Goal: Task Accomplishment & Management: Manage account settings

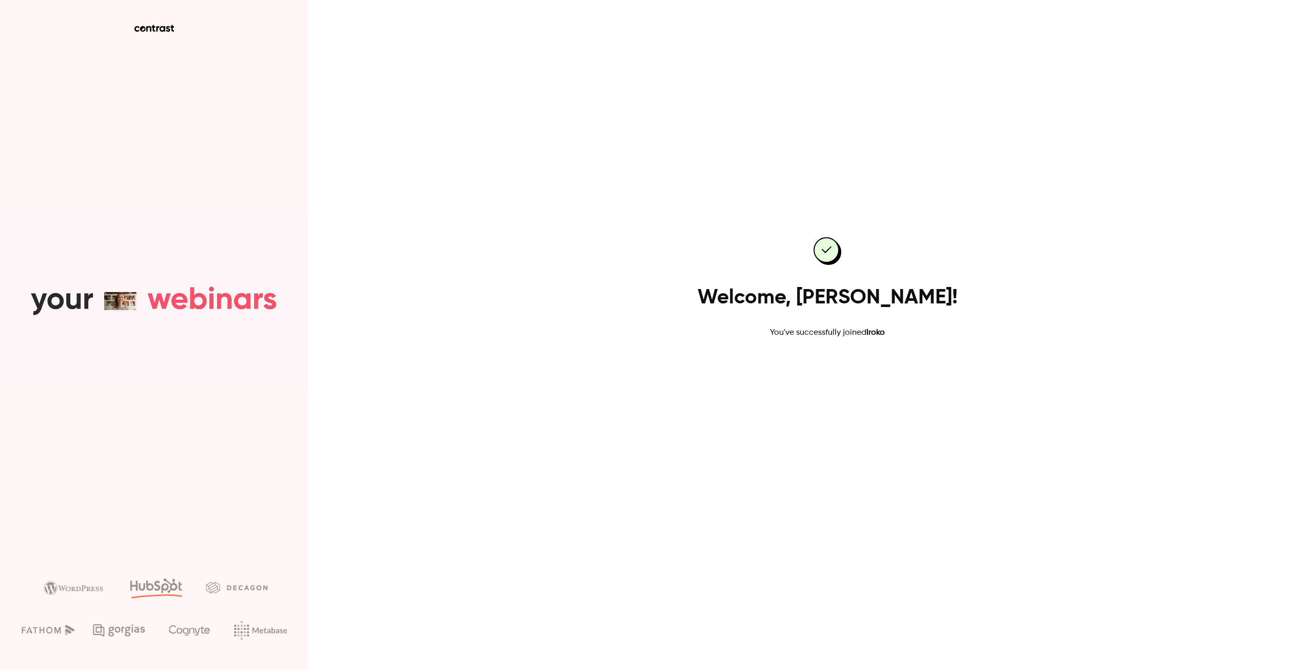
click at [828, 376] on link "Go to dashboard" at bounding box center [827, 371] width 87 height 25
